Goal: Transaction & Acquisition: Purchase product/service

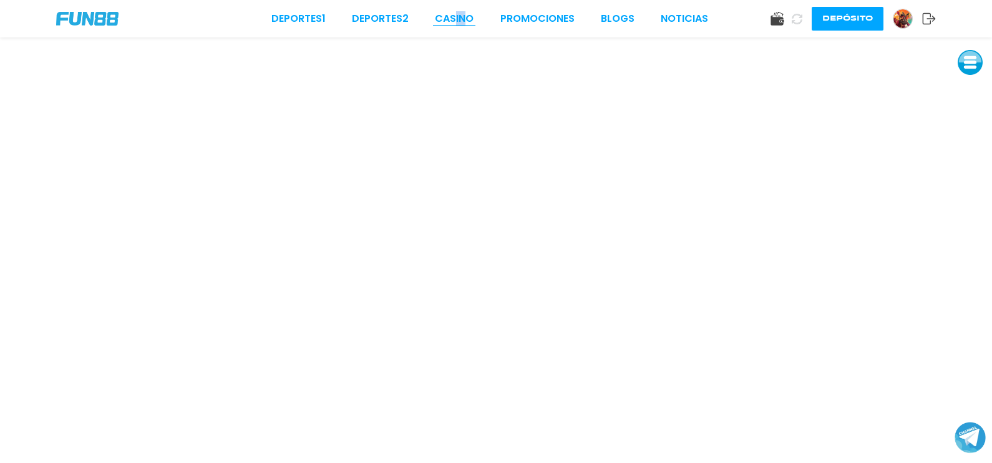
drag, startPoint x: 465, startPoint y: 27, endPoint x: 457, endPoint y: 17, distance: 12.4
click at [457, 17] on div "Deportes 1 Deportes 2 CASINO Promociones BLOGS NOTICIAS Depósito" at bounding box center [496, 18] width 992 height 37
click at [457, 17] on link "CASINO" at bounding box center [454, 18] width 39 height 15
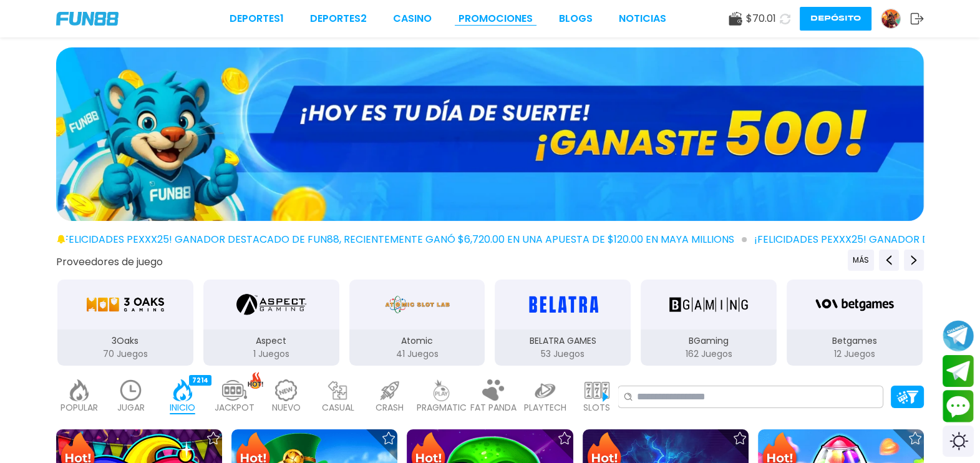
click at [490, 24] on link "Promociones" at bounding box center [495, 18] width 74 height 15
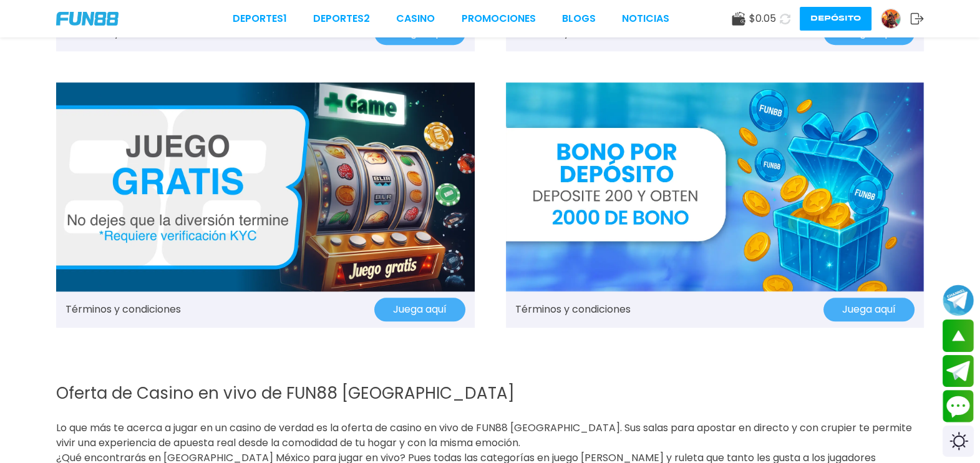
scroll to position [1642, 0]
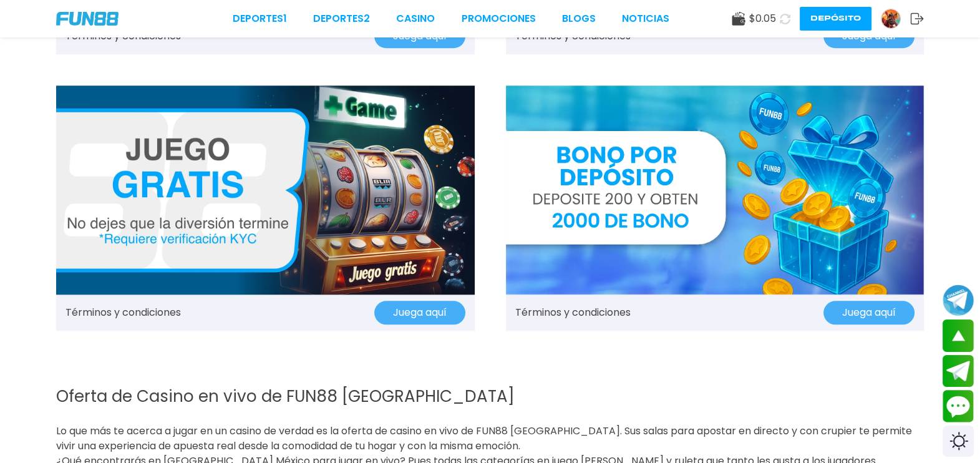
click at [423, 318] on button "Juega aquí" at bounding box center [419, 313] width 91 height 24
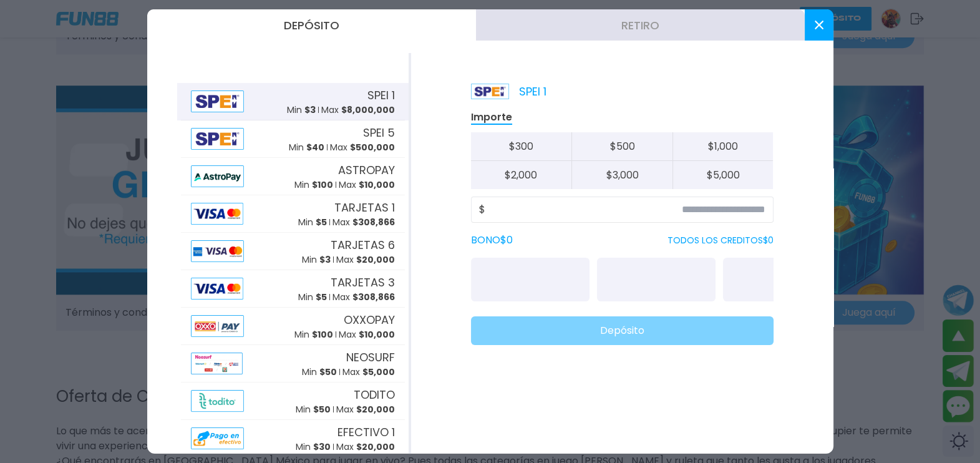
click at [422, 322] on div "SPEI 1 Importe $ 300 $ 500 $ 1,000 $ 2,000 $ 3,000 $ 5,000 $ BONO $ 0 TODOS LOS…" at bounding box center [622, 253] width 422 height 400
click at [827, 19] on button at bounding box center [819, 24] width 29 height 31
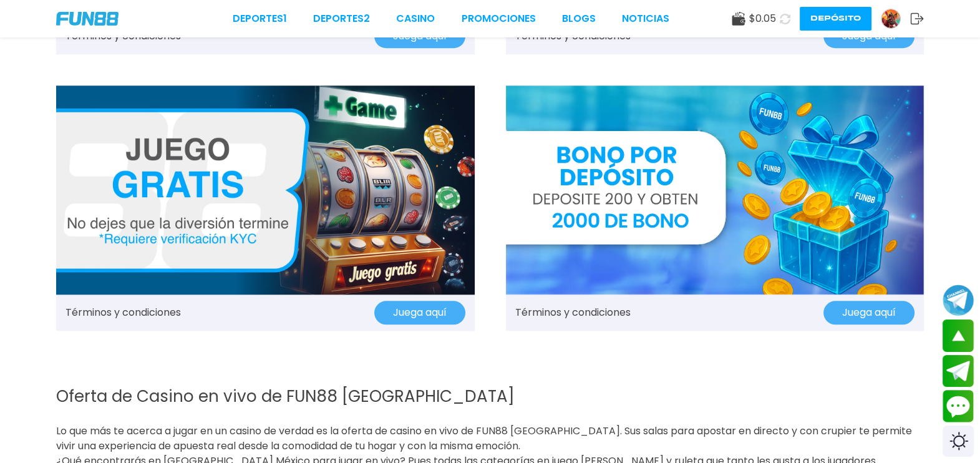
click at [423, 315] on button "Juega aquí" at bounding box center [419, 313] width 91 height 24
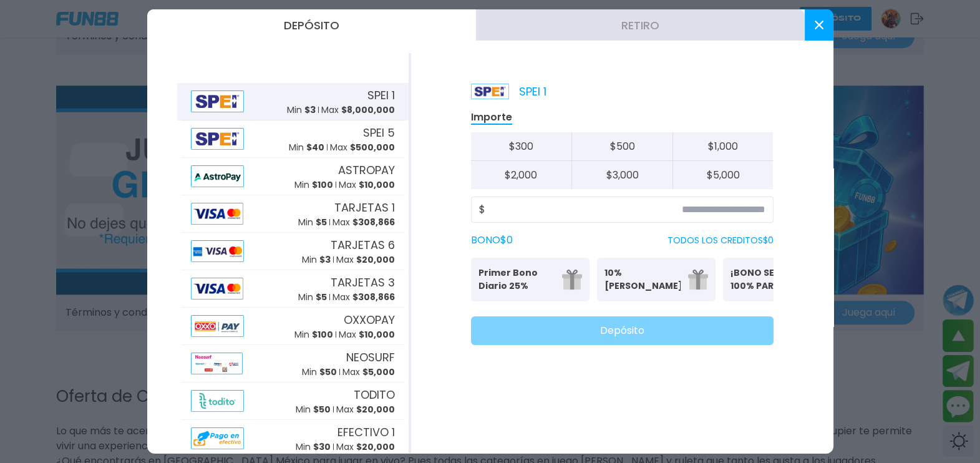
click at [825, 22] on button at bounding box center [819, 24] width 29 height 31
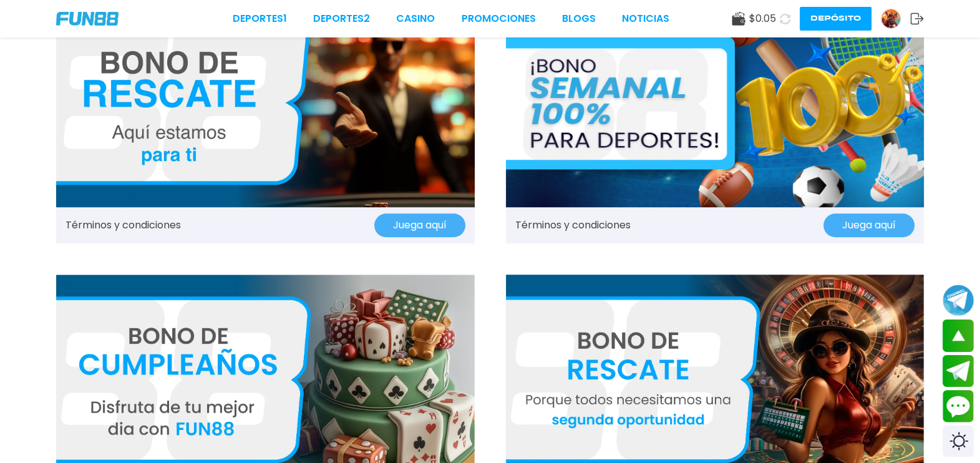
scroll to position [1178, 0]
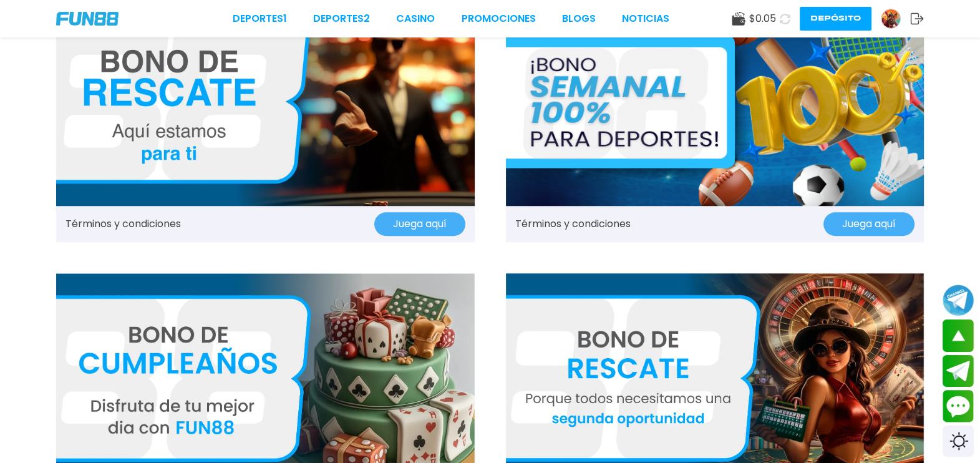
click at [806, 349] on img at bounding box center [715, 377] width 419 height 209
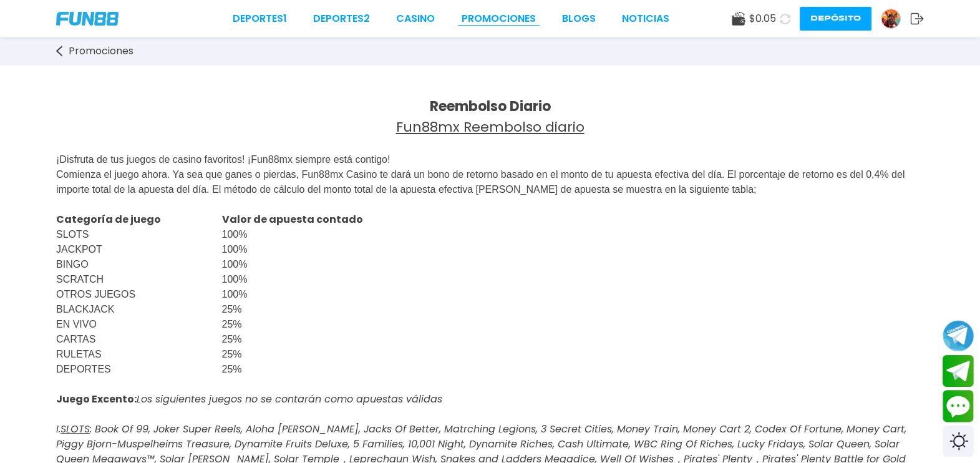
click at [507, 17] on link "Promociones" at bounding box center [499, 18] width 74 height 15
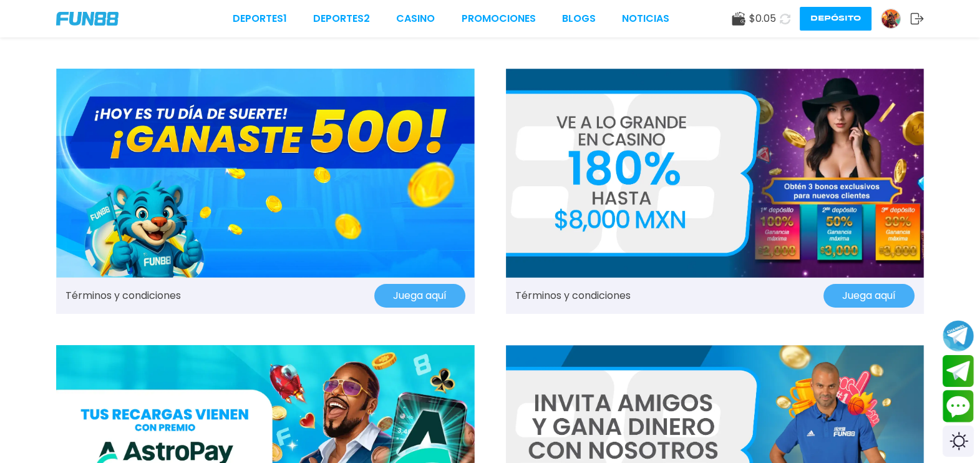
click at [412, 290] on button "Juega aquí" at bounding box center [419, 296] width 91 height 24
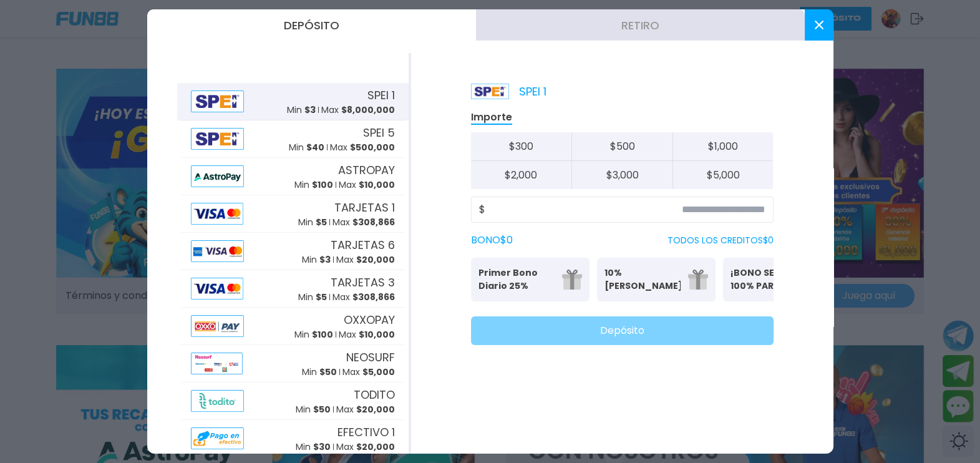
click at [817, 21] on icon at bounding box center [819, 25] width 9 height 9
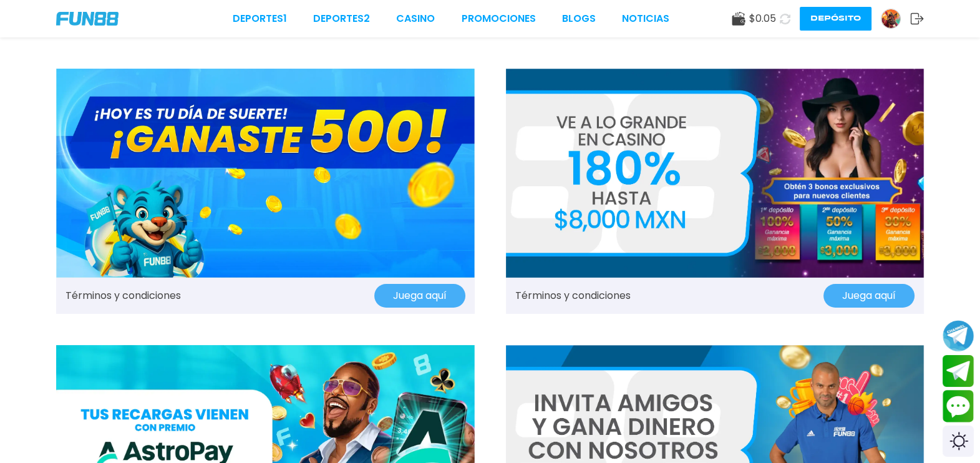
click at [735, 20] on use at bounding box center [738, 19] width 13 height 14
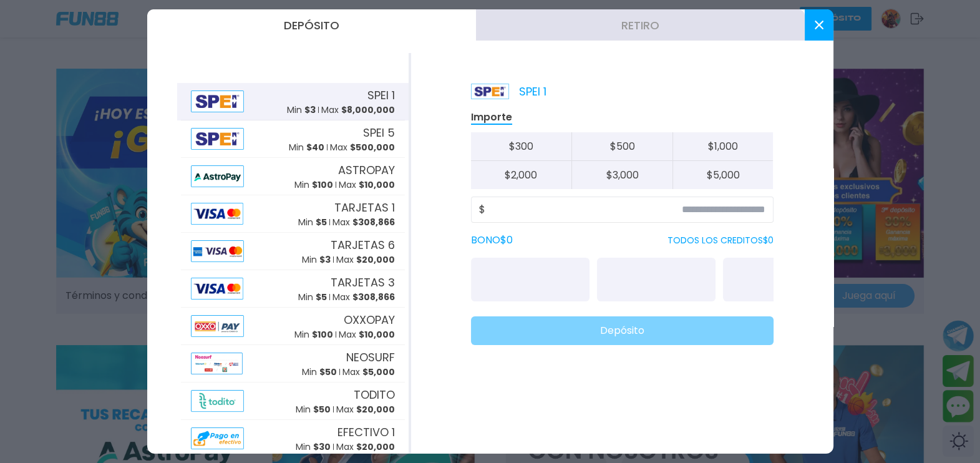
click at [823, 22] on button at bounding box center [819, 24] width 29 height 31
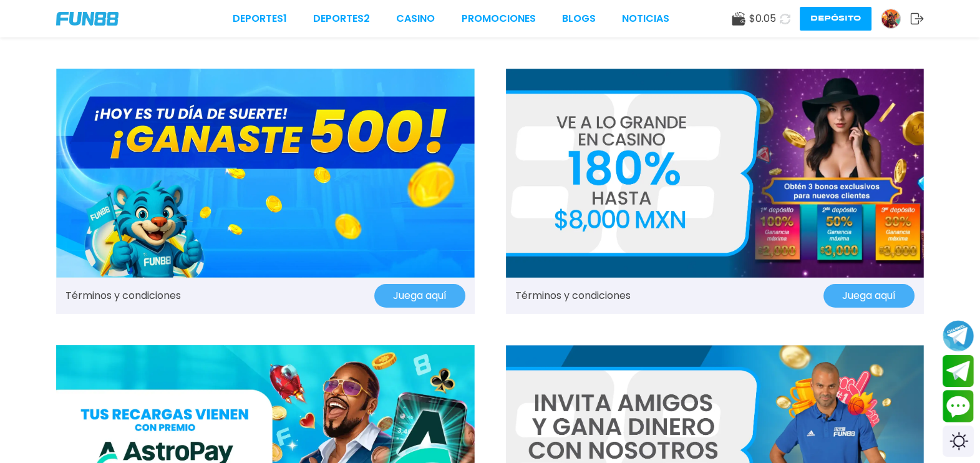
click at [86, 17] on img at bounding box center [87, 19] width 62 height 14
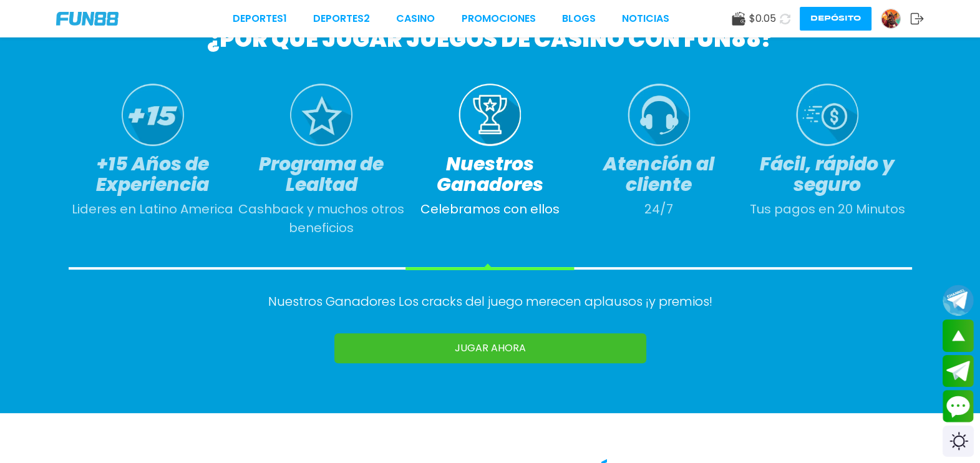
scroll to position [600, 0]
click at [618, 352] on link "JUGAR AHORA" at bounding box center [490, 347] width 312 height 30
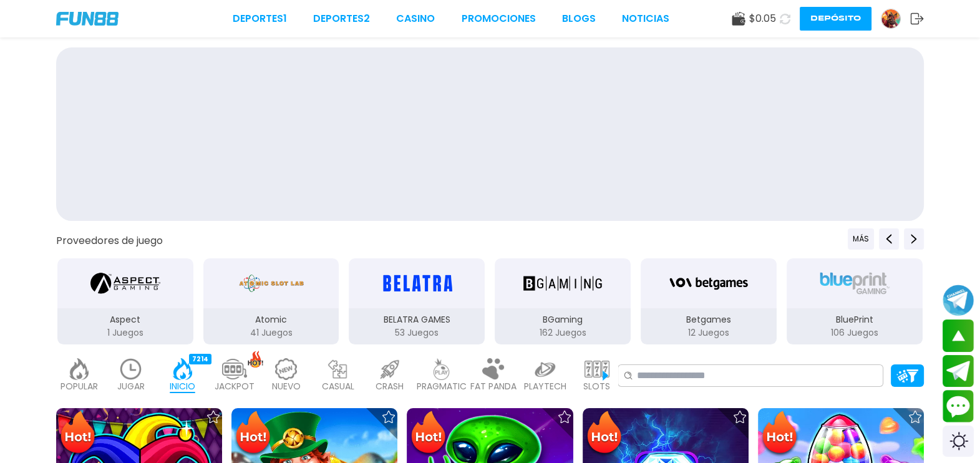
click at [919, 19] on use at bounding box center [917, 18] width 13 height 11
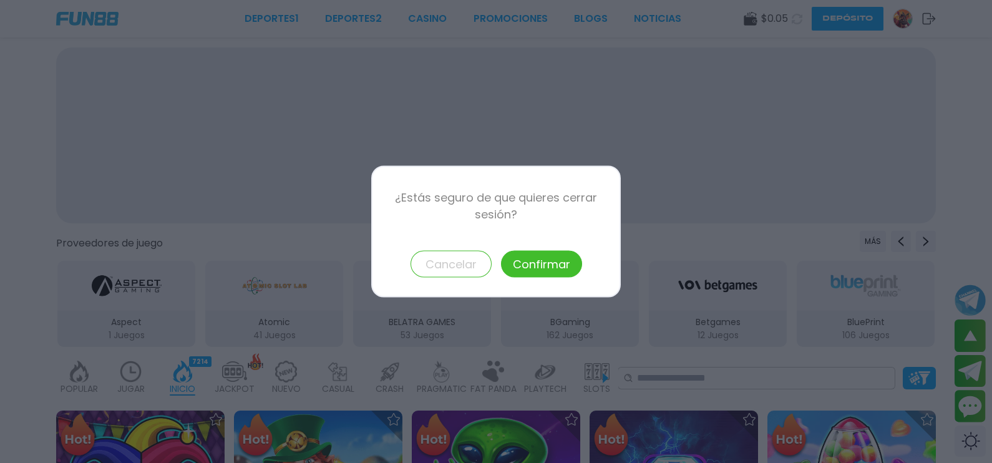
click at [457, 266] on button "Cancelar" at bounding box center [450, 264] width 81 height 27
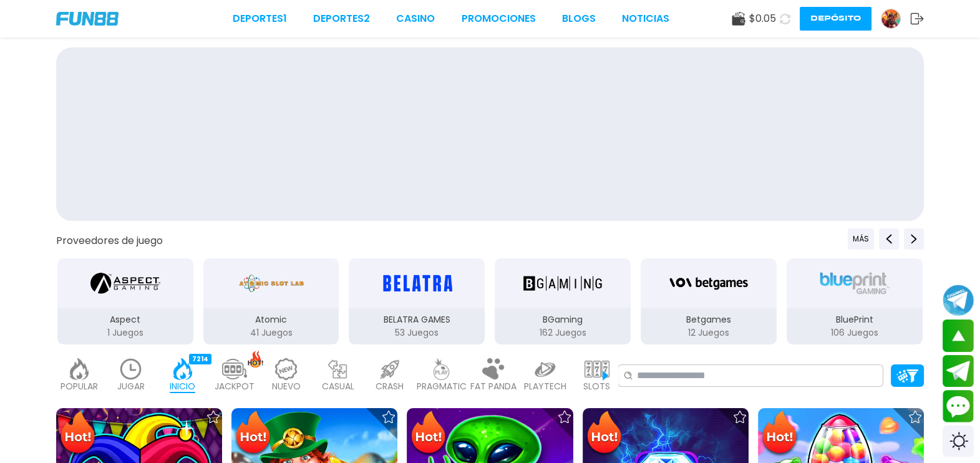
click at [885, 16] on img at bounding box center [890, 18] width 19 height 19
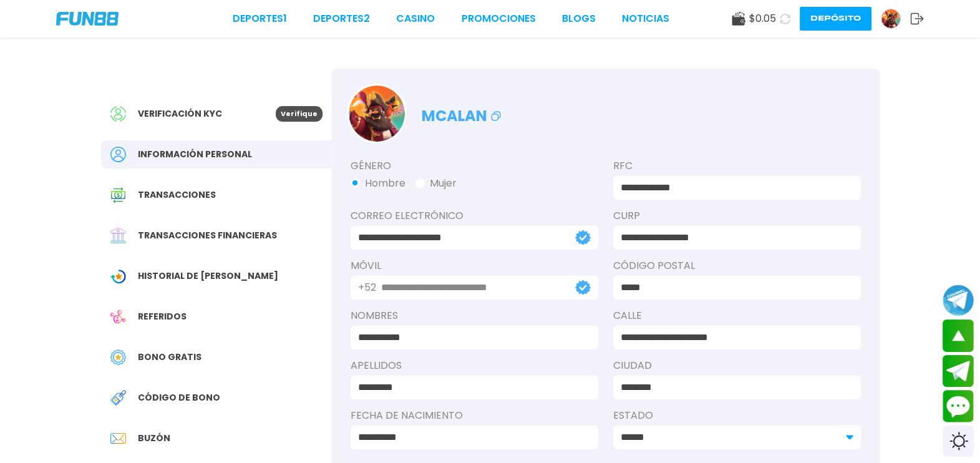
click at [886, 17] on img at bounding box center [890, 18] width 19 height 19
click at [888, 20] on img at bounding box center [890, 18] width 19 height 19
click at [890, 19] on img at bounding box center [890, 18] width 19 height 19
click at [734, 20] on use at bounding box center [738, 19] width 13 height 14
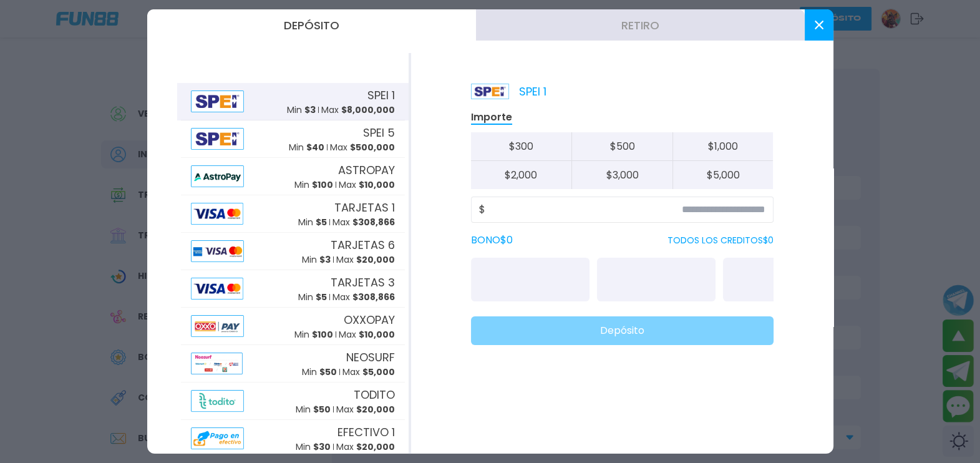
click at [821, 26] on icon at bounding box center [819, 25] width 9 height 9
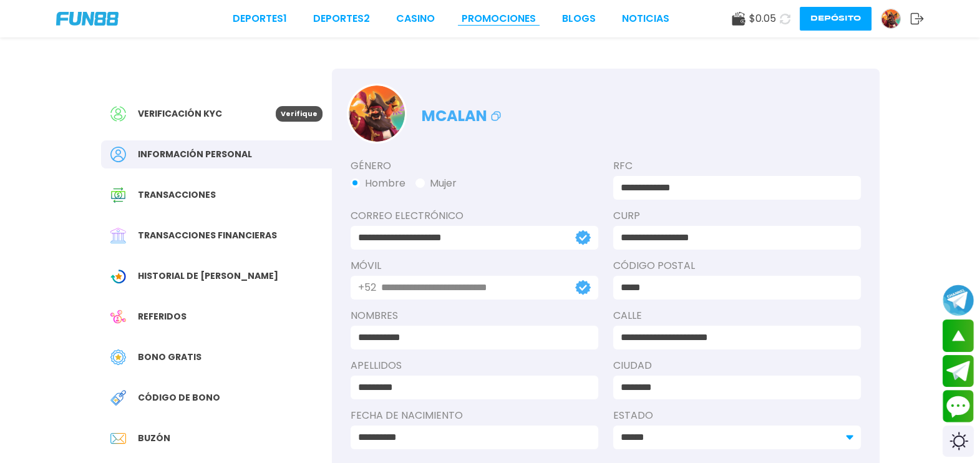
click at [533, 18] on link "Promociones" at bounding box center [499, 18] width 74 height 15
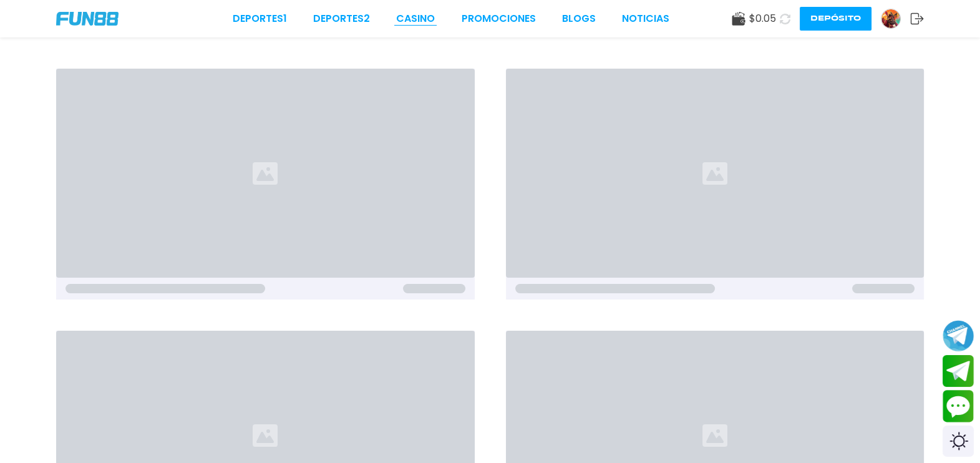
click at [409, 24] on link "CASINO" at bounding box center [415, 18] width 39 height 15
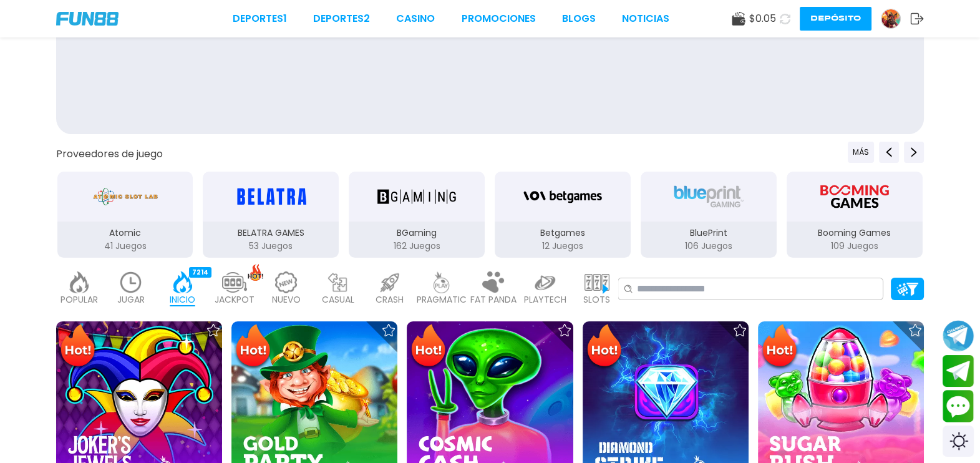
scroll to position [0, 224]
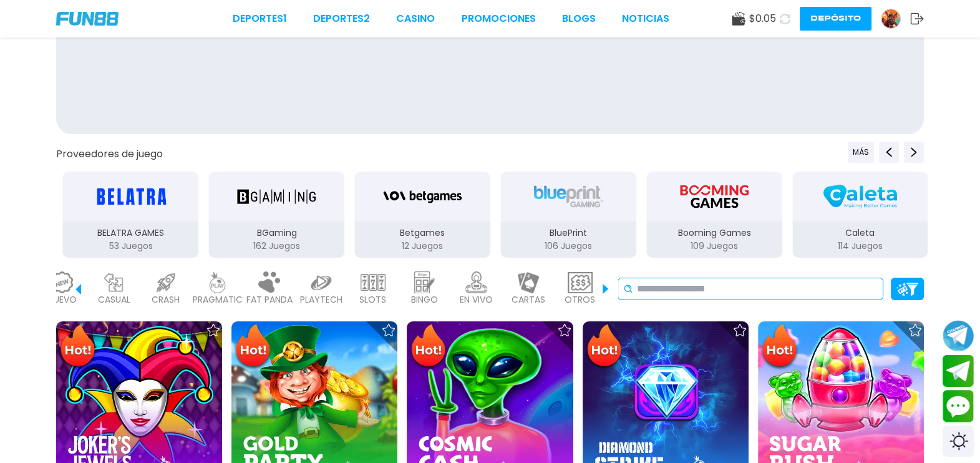
click at [843, 284] on input at bounding box center [757, 288] width 241 height 15
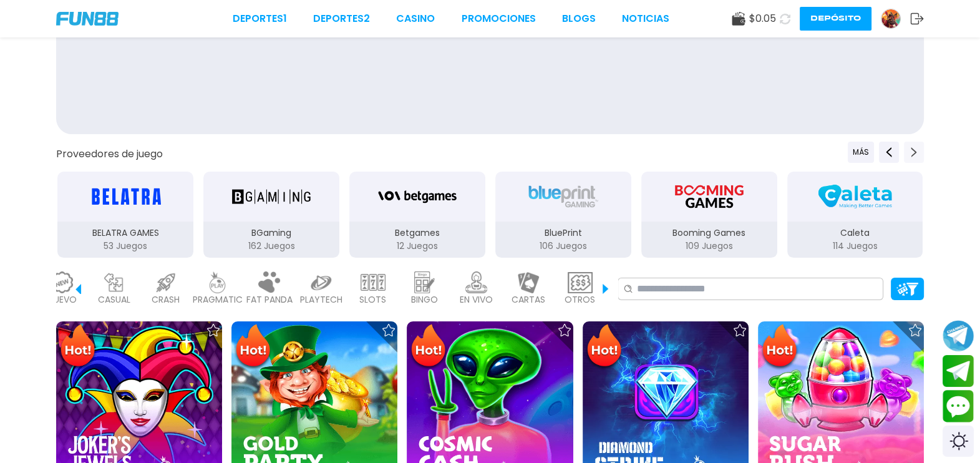
click at [918, 149] on icon "Next providers" at bounding box center [914, 152] width 10 height 10
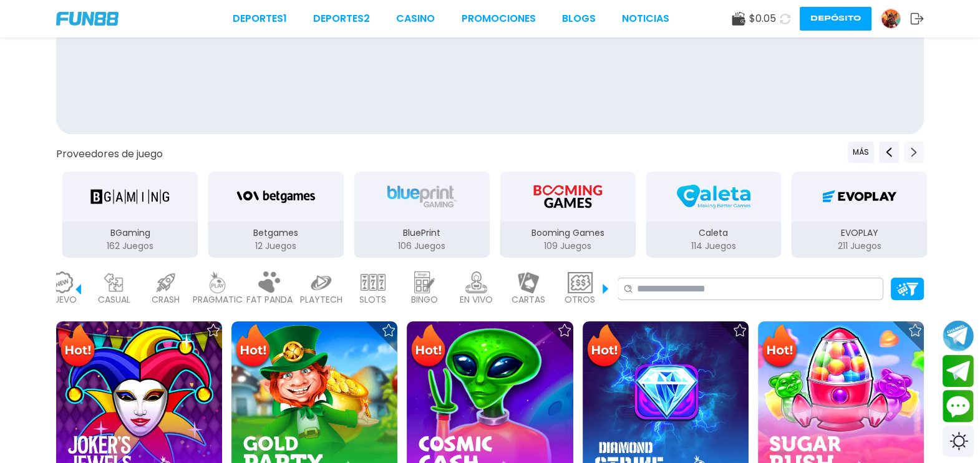
click at [917, 148] on icon "Next providers" at bounding box center [914, 152] width 10 height 10
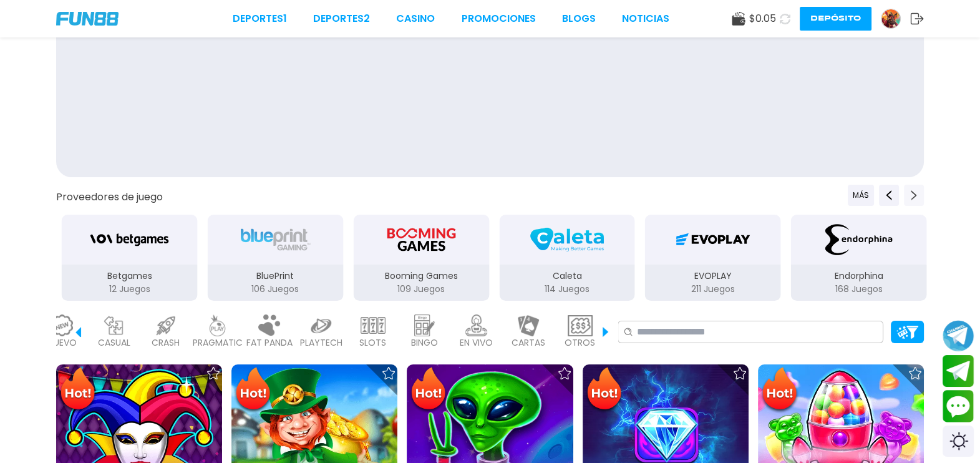
scroll to position [0, 0]
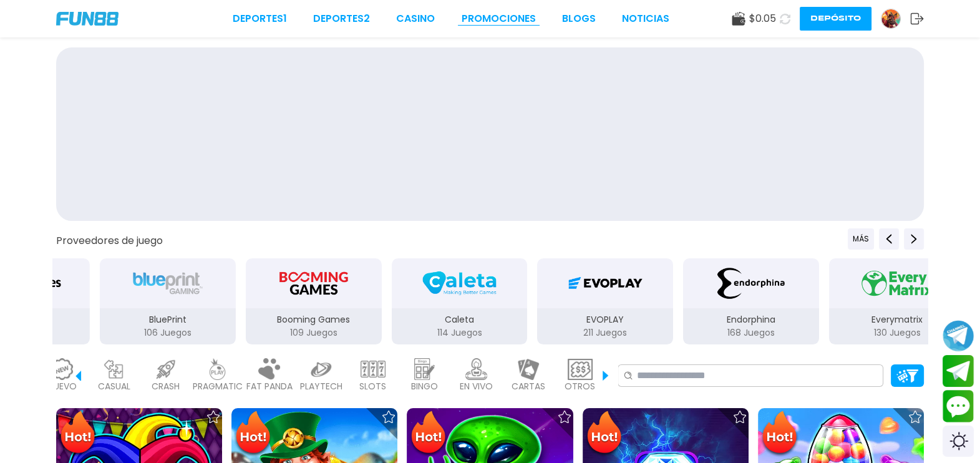
click at [472, 24] on link "Promociones" at bounding box center [499, 18] width 74 height 15
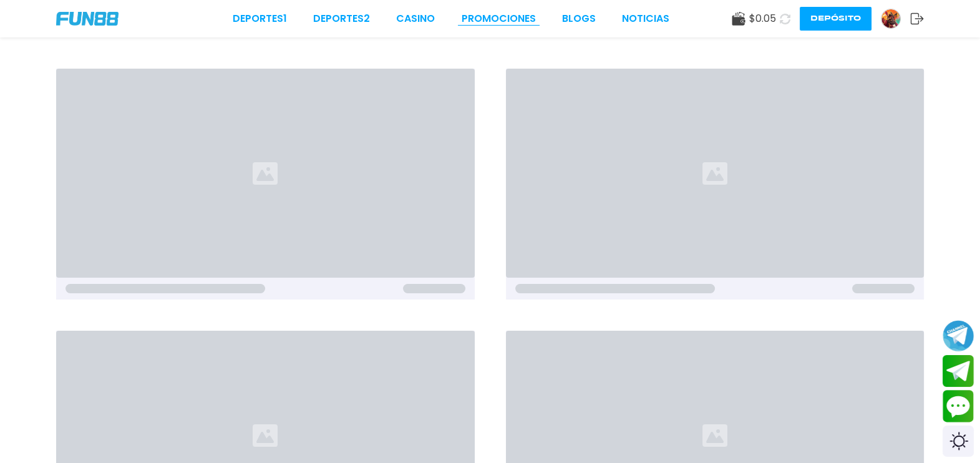
click at [474, 23] on link "Promociones" at bounding box center [499, 18] width 74 height 15
